Goal: Find contact information: Find contact information

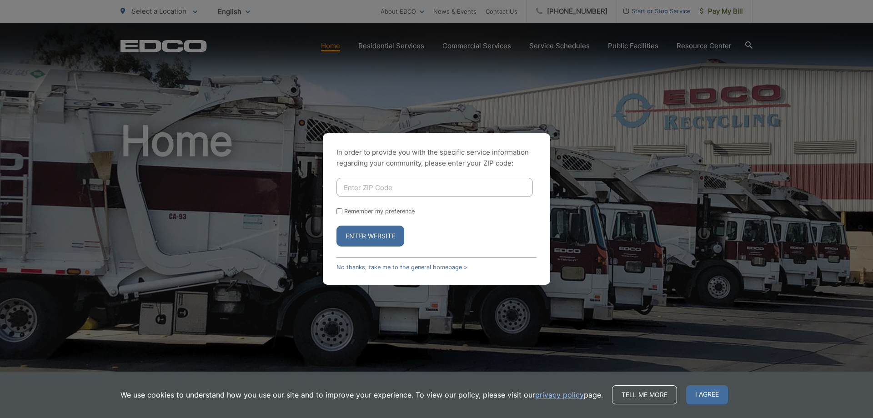
click at [544, 91] on div "In order to provide you with the specific service information regarding your co…" at bounding box center [436, 209] width 873 height 418
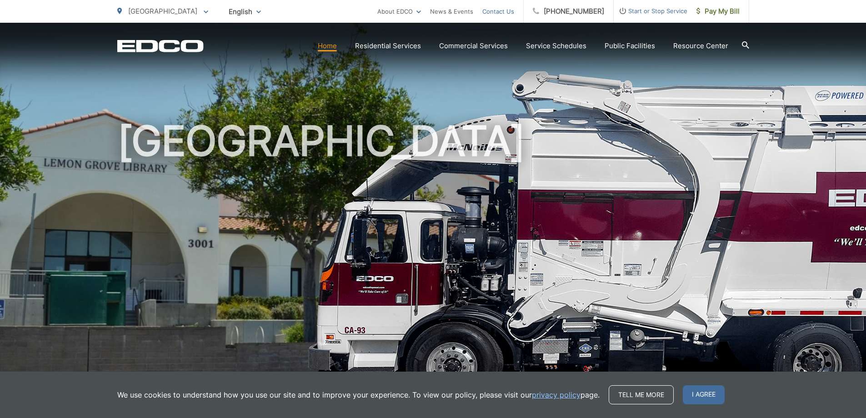
click at [512, 12] on link "Contact Us" at bounding box center [498, 11] width 32 height 11
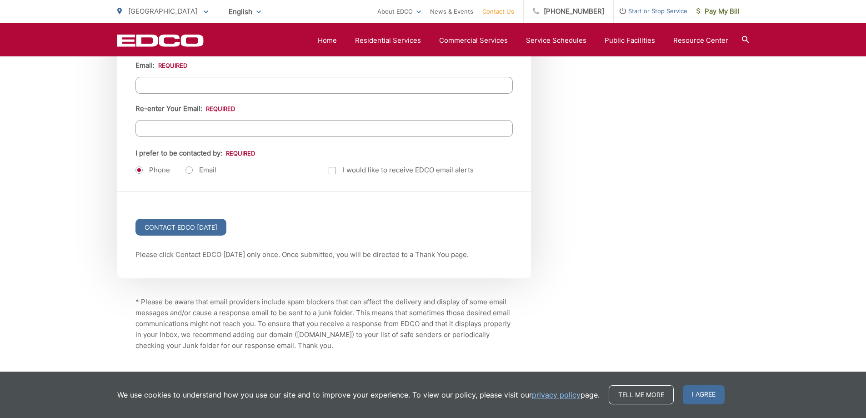
scroll to position [1221, 0]
